Goal: Transaction & Acquisition: Download file/media

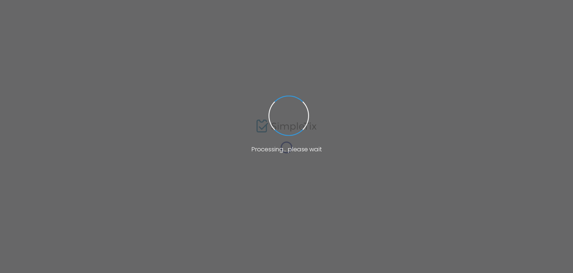
type input "Campus Center"
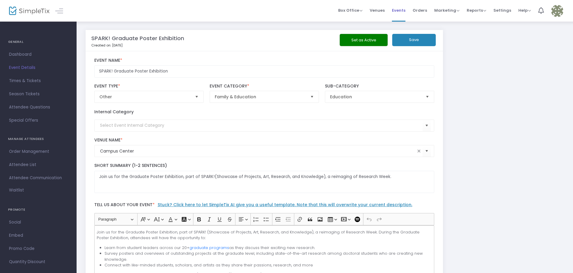
click at [402, 8] on span "Events" at bounding box center [399, 10] width 14 height 15
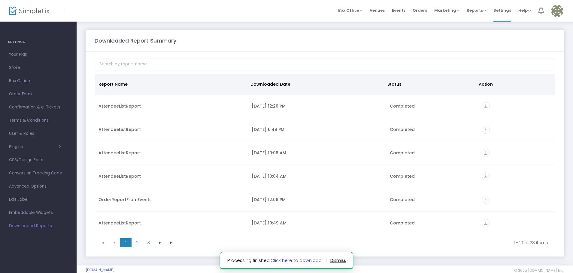
click at [305, 263] on link "Click here to download." at bounding box center [296, 261] width 52 height 6
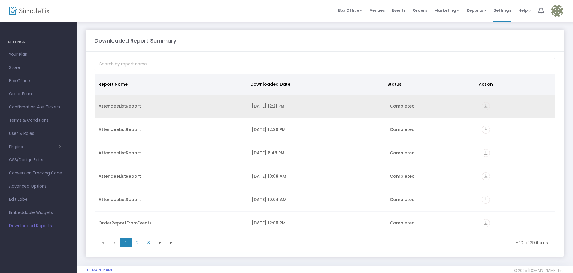
click at [484, 106] on icon "vertical_align_bottom" at bounding box center [486, 106] width 8 height 8
